Goal: Task Accomplishment & Management: Use online tool/utility

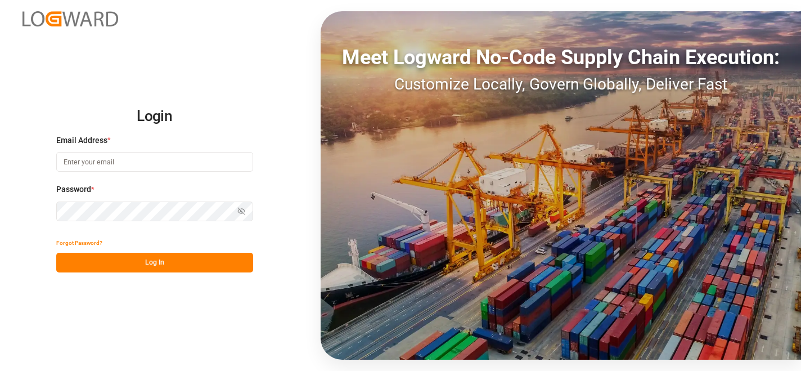
click at [153, 167] on input at bounding box center [154, 162] width 197 height 20
type input "[PERSON_NAME][EMAIL_ADDRESS][PERSON_NAME][DOMAIN_NAME]"
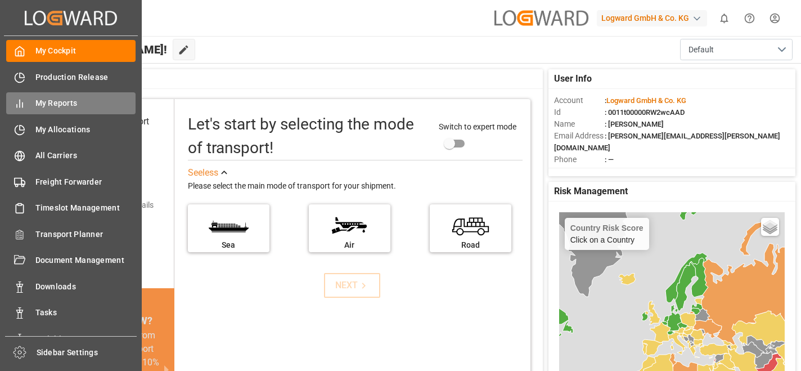
click at [51, 105] on span "My Reports" at bounding box center [85, 103] width 101 height 12
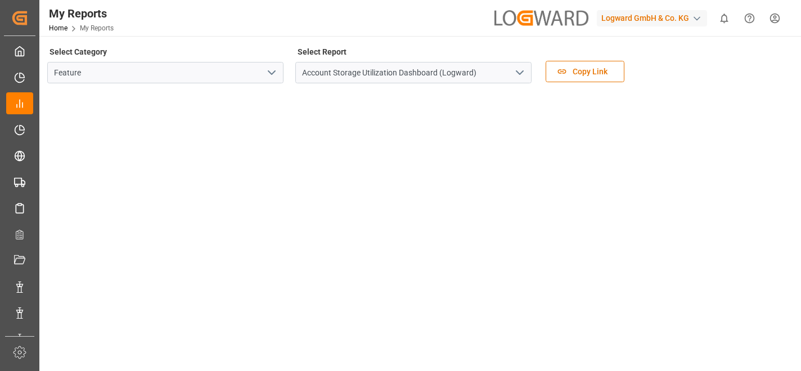
click at [273, 74] on icon "open menu" at bounding box center [271, 72] width 13 height 13
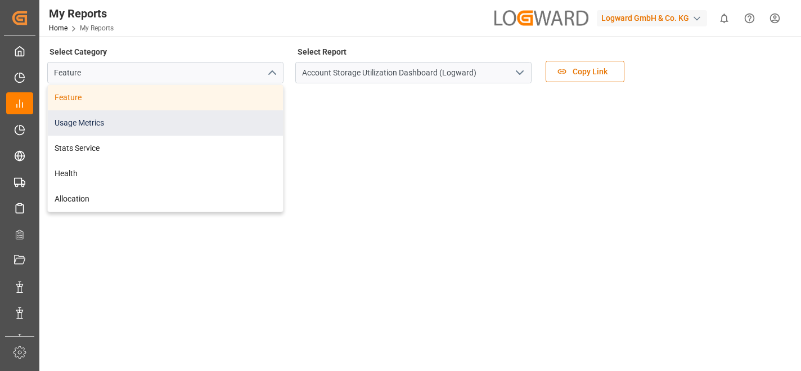
click at [184, 126] on div "Usage Metrics" at bounding box center [165, 122] width 235 height 25
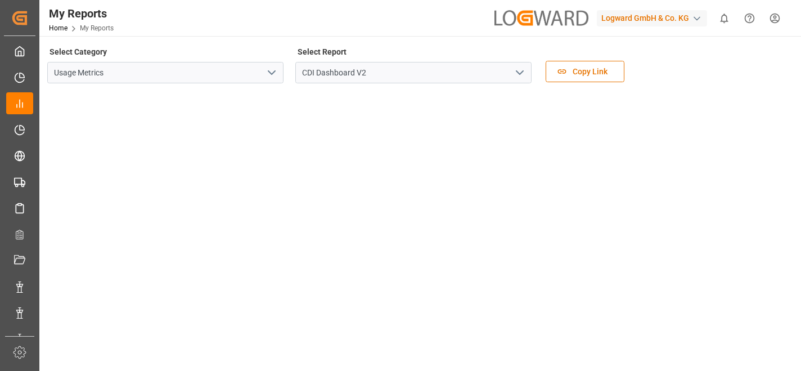
click at [699, 17] on div "button" at bounding box center [696, 18] width 11 height 11
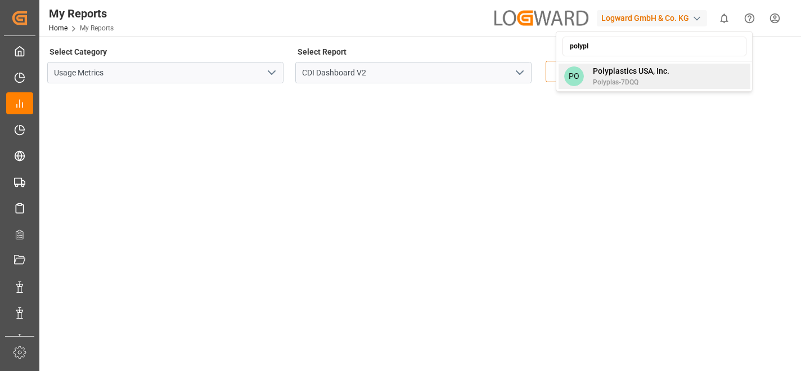
type input "polypl"
click at [636, 70] on span "Polyplastics USA, Inc." at bounding box center [631, 71] width 76 height 12
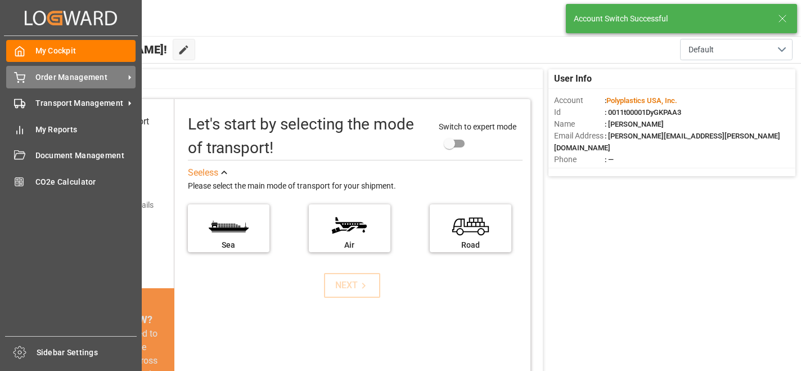
click at [53, 75] on span "Order Management" at bounding box center [79, 77] width 89 height 12
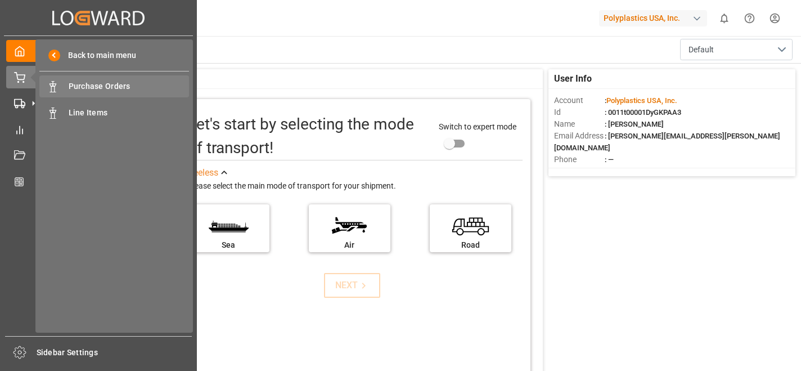
click at [118, 83] on span "Purchase Orders" at bounding box center [129, 86] width 121 height 12
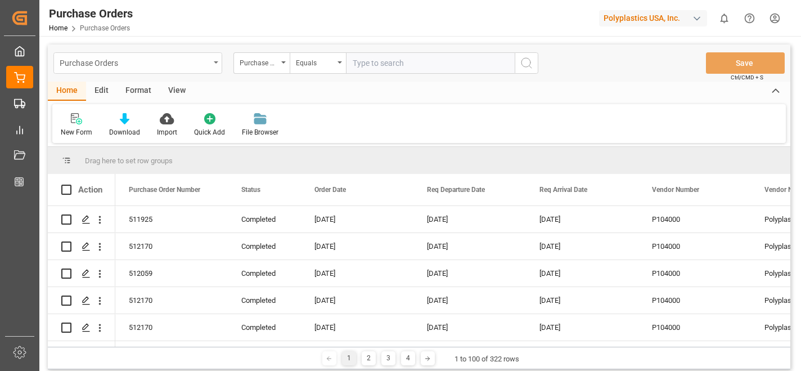
click at [213, 61] on div "Purchase Orders" at bounding box center [137, 62] width 169 height 21
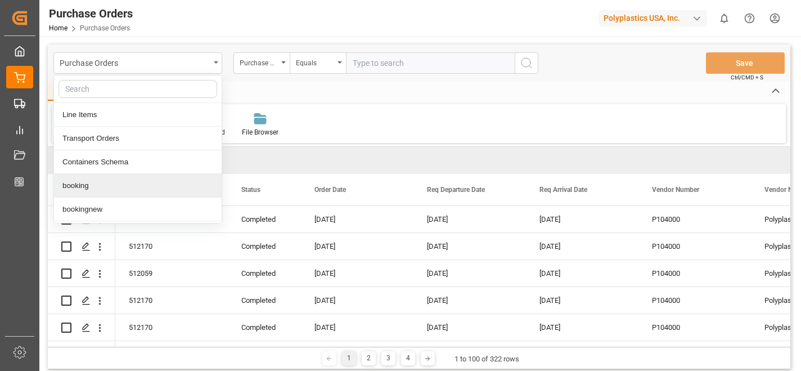
click at [113, 189] on div "booking" at bounding box center [138, 186] width 168 height 24
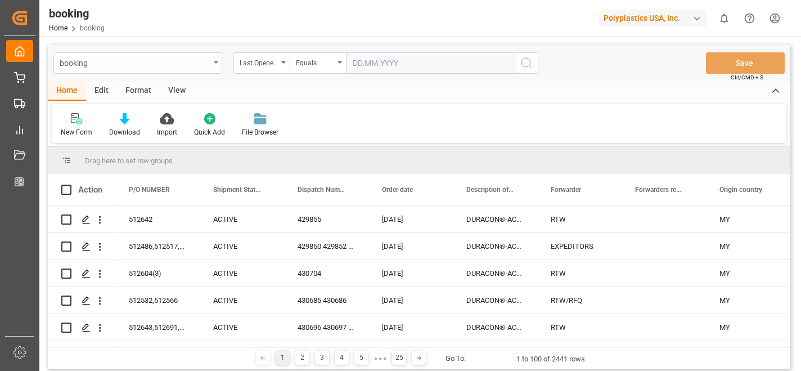
click at [215, 63] on icon "open menu" at bounding box center [216, 62] width 4 height 2
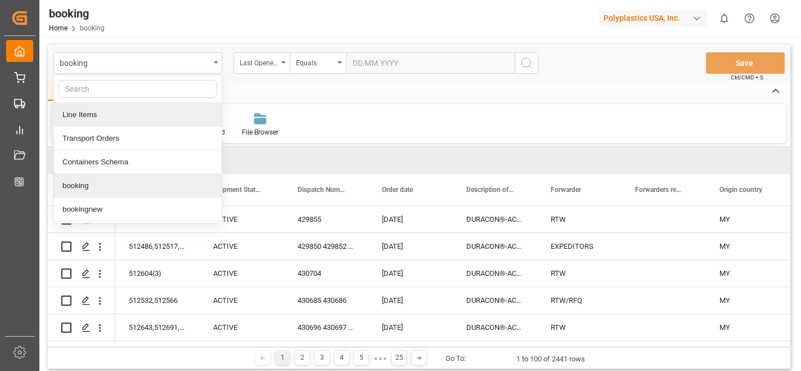
click at [146, 113] on div "Line Items" at bounding box center [138, 115] width 168 height 24
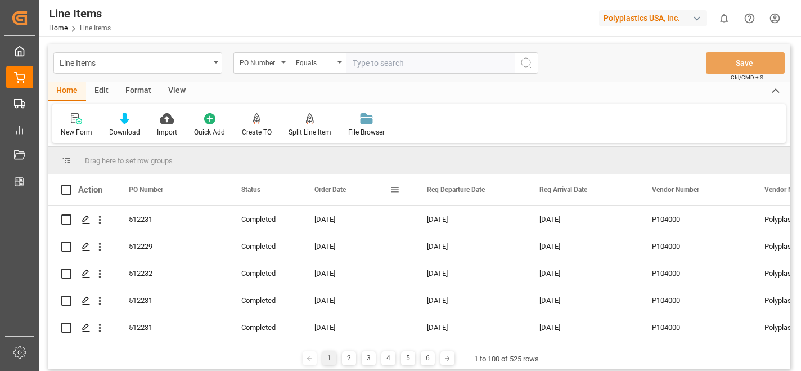
click at [394, 193] on span at bounding box center [395, 189] width 10 height 10
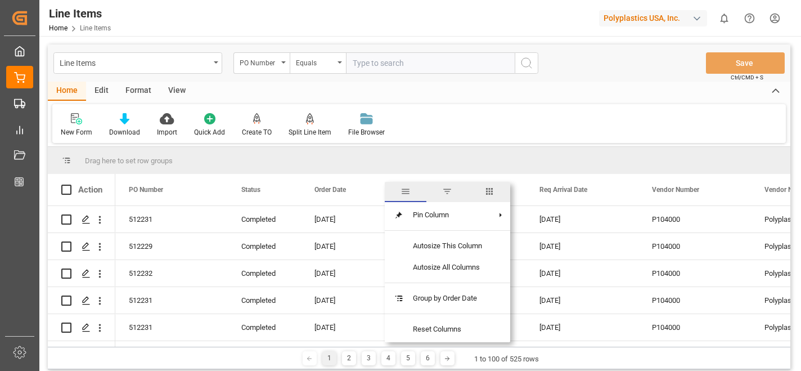
click at [448, 190] on span "filter" at bounding box center [447, 191] width 10 height 10
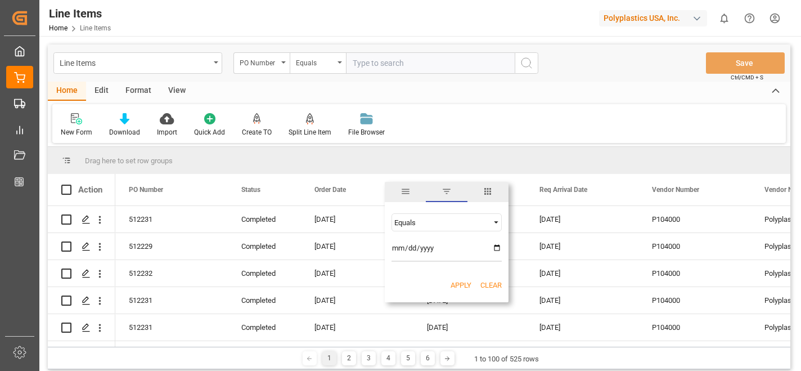
click at [497, 221] on span "Filtering operator" at bounding box center [496, 222] width 10 height 10
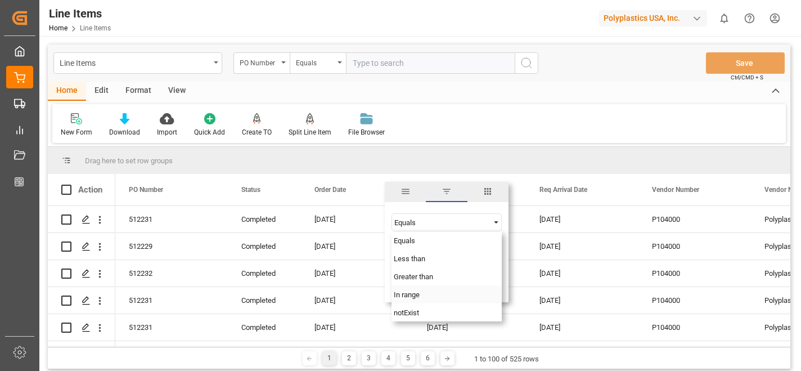
click at [436, 296] on div "In range" at bounding box center [446, 294] width 110 height 18
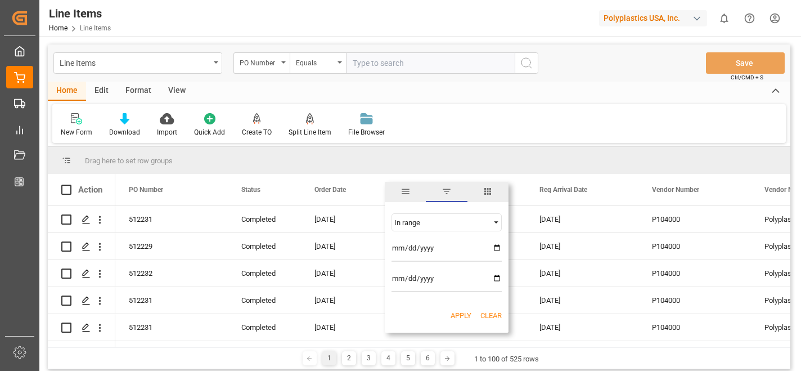
click at [500, 246] on input "date" at bounding box center [446, 250] width 110 height 22
type input "[DATE]"
click at [496, 281] on input "date" at bounding box center [446, 280] width 110 height 22
type input "[DATE]"
click at [463, 314] on button "Apply" at bounding box center [460, 315] width 21 height 11
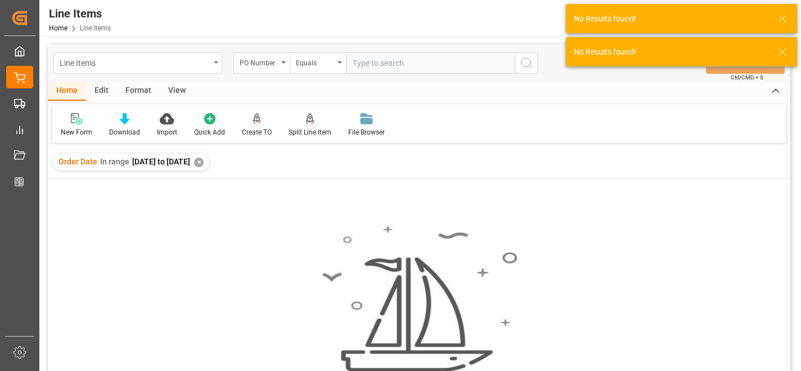
click at [214, 64] on div "Line Items" at bounding box center [137, 62] width 169 height 21
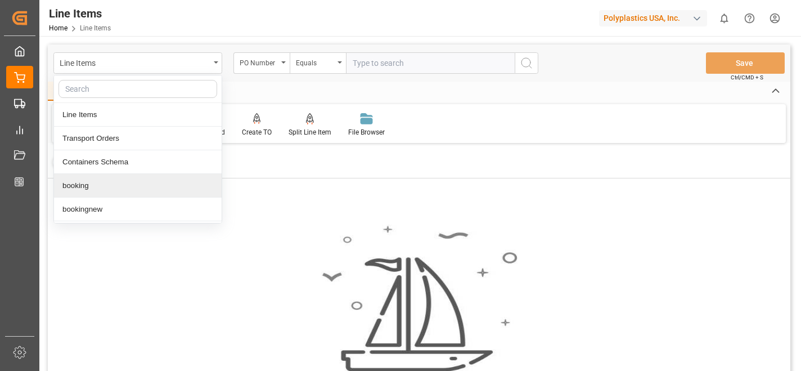
click at [114, 183] on div "booking" at bounding box center [138, 186] width 168 height 24
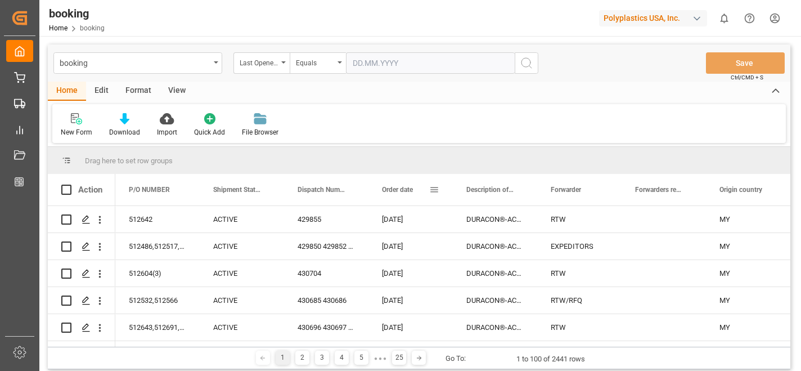
click at [436, 195] on div "Order date" at bounding box center [410, 189] width 57 height 31
click at [435, 190] on span at bounding box center [434, 189] width 10 height 10
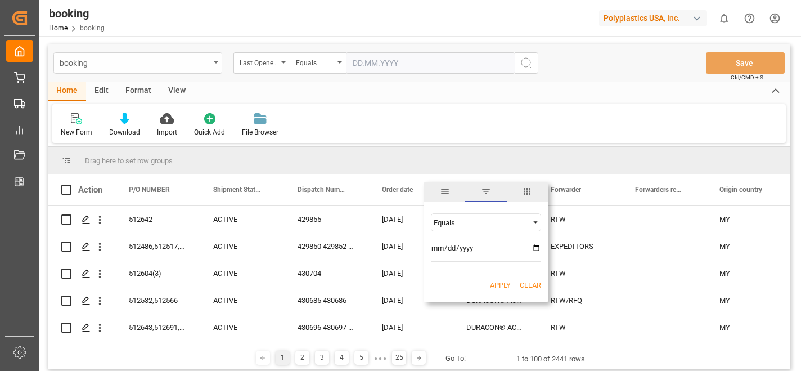
click at [211, 64] on div "booking" at bounding box center [137, 62] width 169 height 21
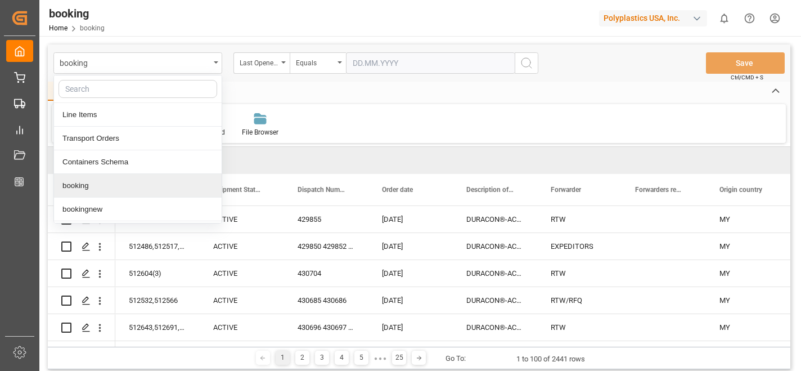
click at [137, 187] on div "booking" at bounding box center [138, 186] width 168 height 24
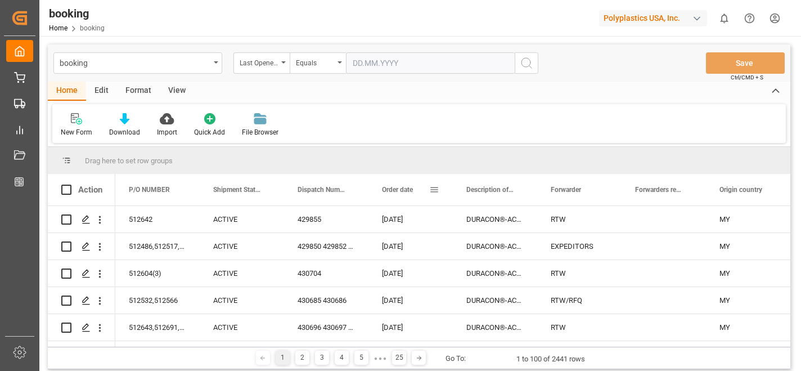
click at [432, 188] on span at bounding box center [434, 189] width 10 height 10
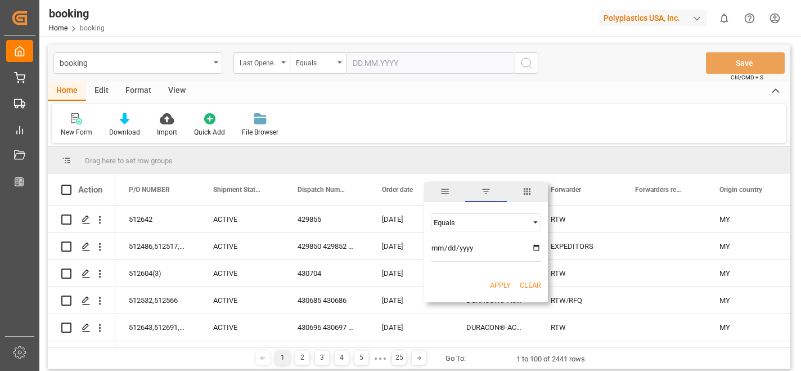
click at [535, 225] on span "Filtering operator" at bounding box center [535, 222] width 10 height 10
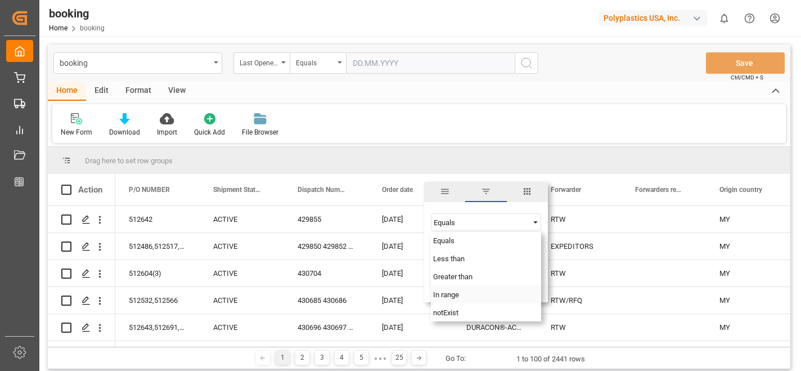
click at [472, 291] on div "In range" at bounding box center [486, 294] width 110 height 18
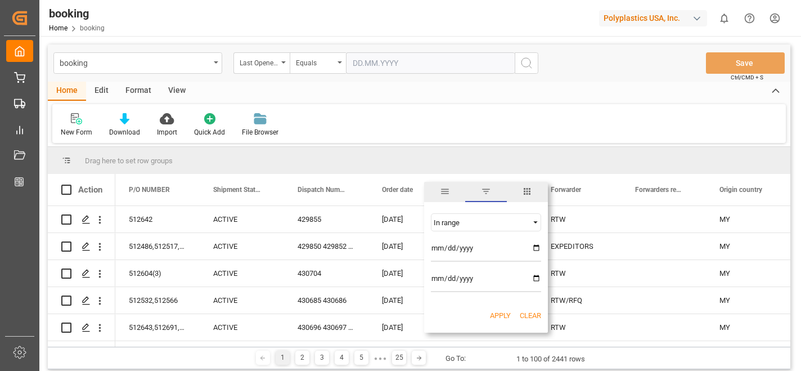
click at [536, 246] on input "date" at bounding box center [486, 250] width 110 height 22
type input "[DATE]"
click at [533, 279] on input "date" at bounding box center [486, 280] width 110 height 22
type input "[DATE]"
click at [491, 318] on button "Apply" at bounding box center [500, 315] width 21 height 11
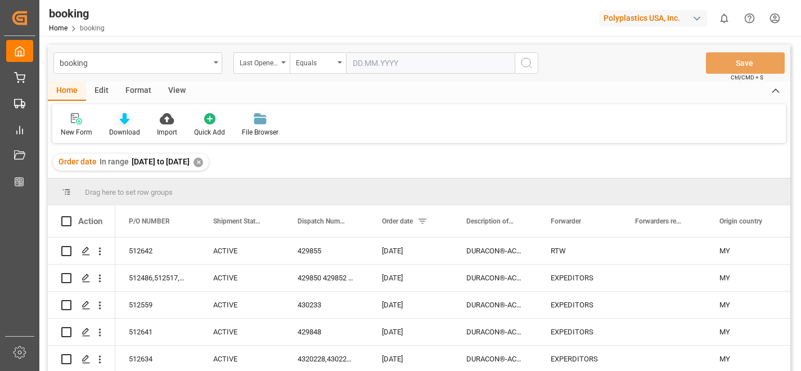
click at [121, 119] on icon at bounding box center [125, 118] width 10 height 11
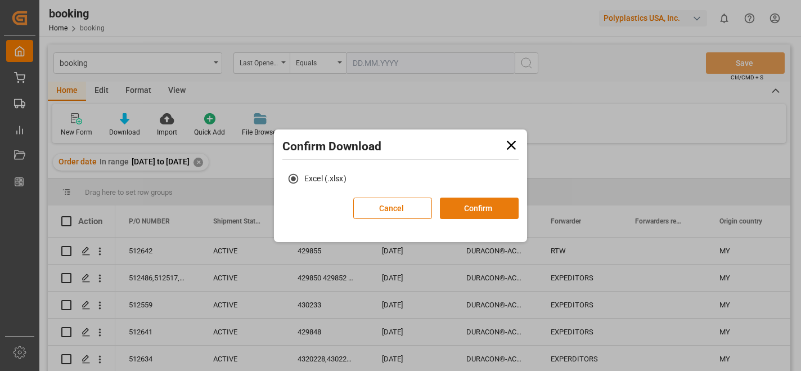
click at [479, 204] on button "Confirm" at bounding box center [479, 207] width 79 height 21
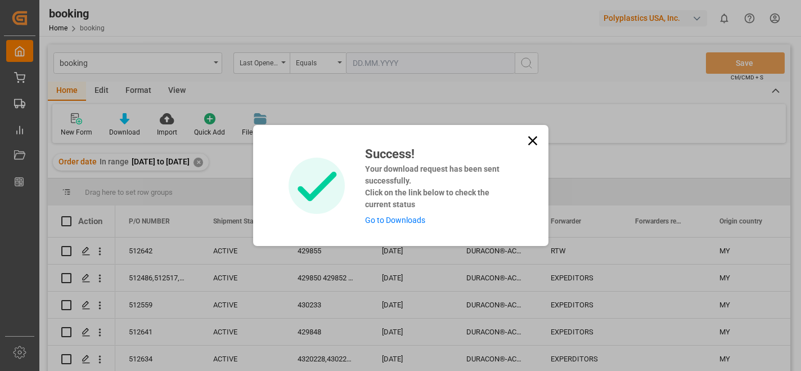
click at [412, 222] on link "Go to Downloads" at bounding box center [395, 219] width 60 height 9
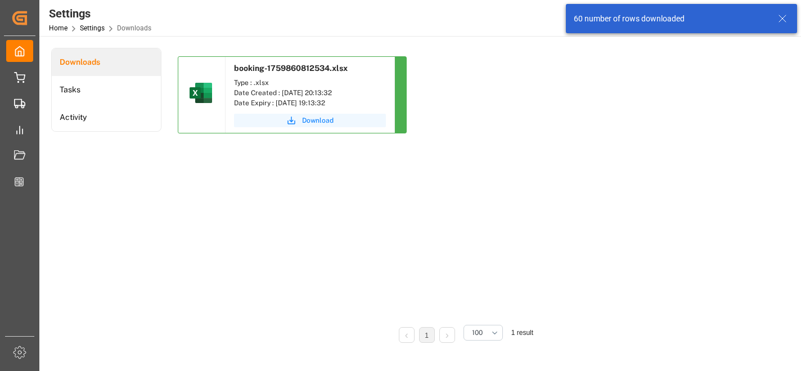
click at [327, 122] on span "Download" at bounding box center [317, 120] width 31 height 10
